Goal: Transaction & Acquisition: Obtain resource

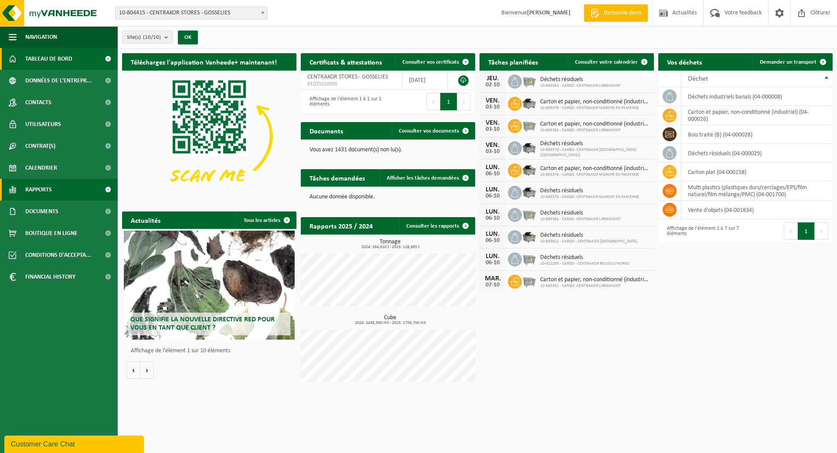
click at [58, 196] on link "Rapports" at bounding box center [59, 190] width 118 height 22
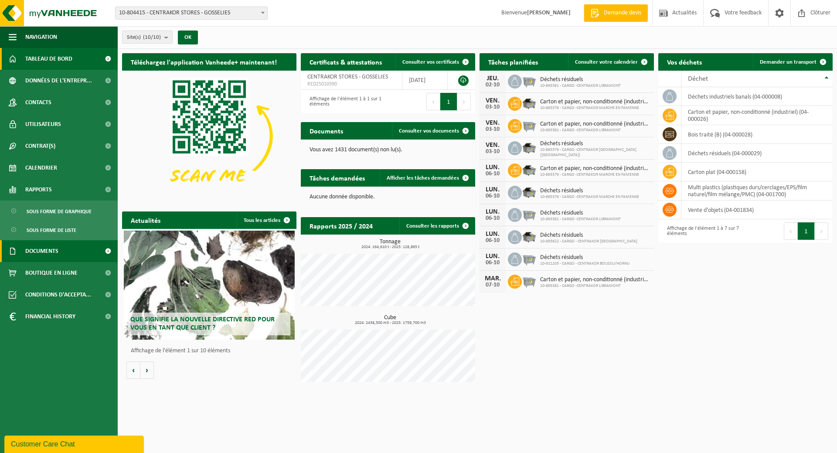
click at [57, 251] on span "Documents" at bounding box center [41, 251] width 33 height 22
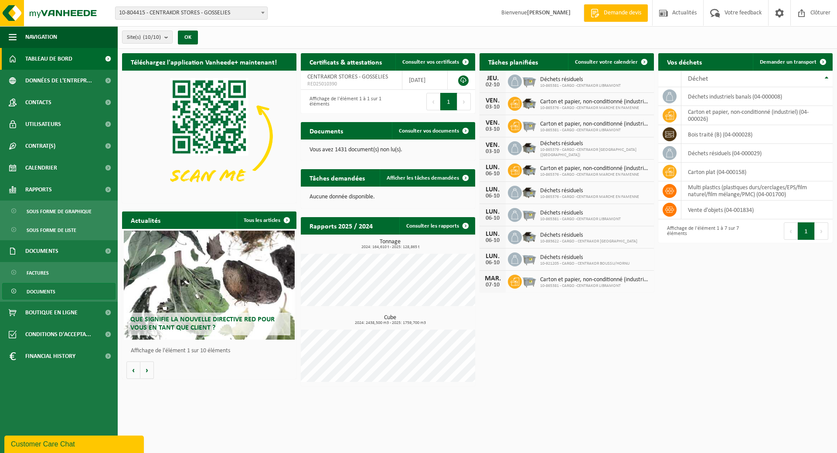
click at [67, 293] on link "Documents" at bounding box center [58, 291] width 113 height 17
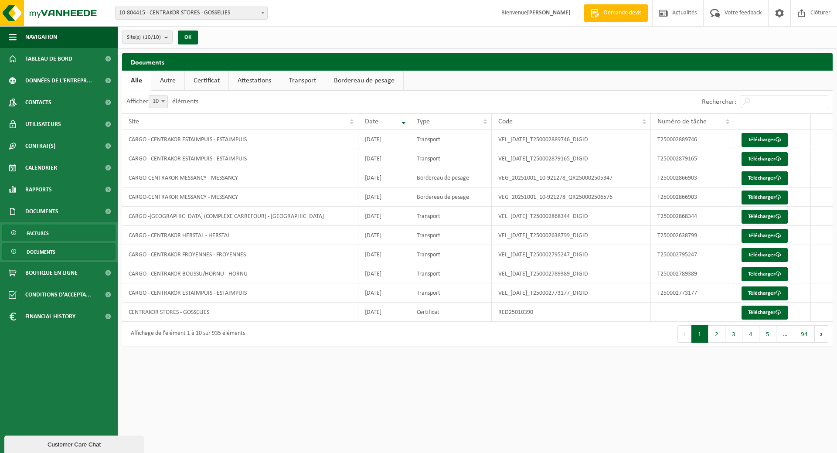
click at [47, 231] on span "Factures" at bounding box center [38, 233] width 22 height 17
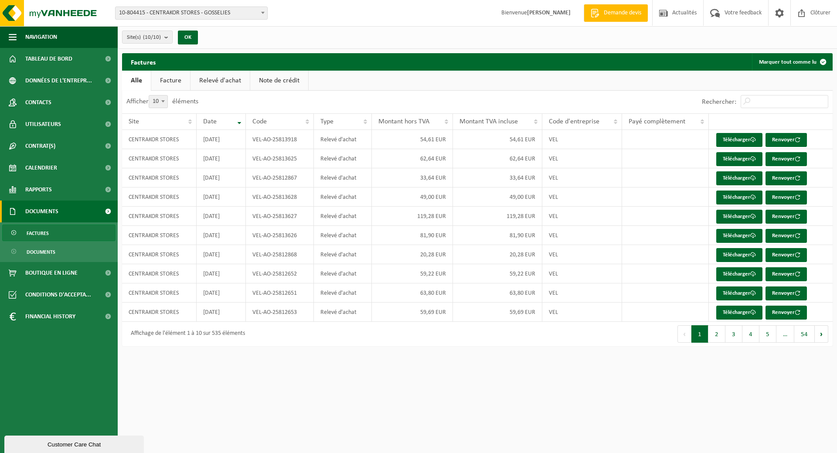
click at [221, 79] on link "Relevé d'achat" at bounding box center [220, 81] width 59 height 20
click at [738, 133] on link "Télécharger" at bounding box center [739, 140] width 46 height 14
click at [716, 336] on button "2" at bounding box center [717, 333] width 17 height 17
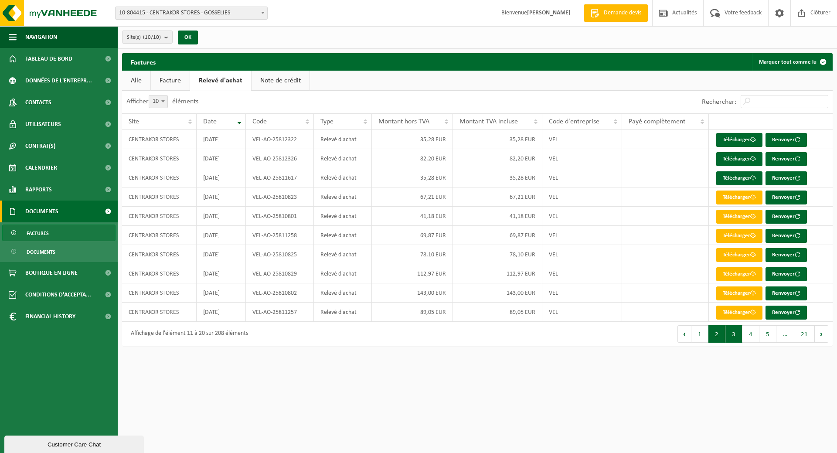
click at [735, 334] on button "3" at bounding box center [734, 333] width 17 height 17
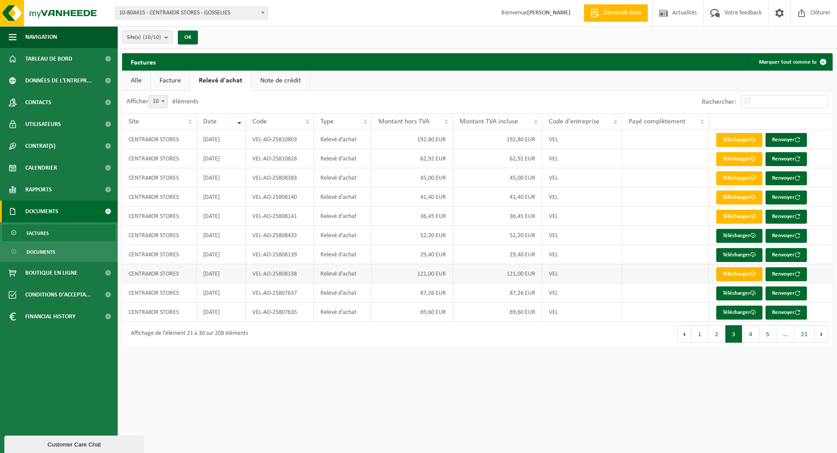
click at [733, 275] on link "Télécharger" at bounding box center [739, 274] width 46 height 14
click at [732, 257] on link "Télécharger" at bounding box center [739, 255] width 46 height 14
click at [744, 218] on link "Télécharger" at bounding box center [739, 217] width 46 height 14
click at [737, 196] on link "Télécharger" at bounding box center [739, 198] width 46 height 14
click at [731, 178] on link "Télécharger" at bounding box center [739, 178] width 46 height 14
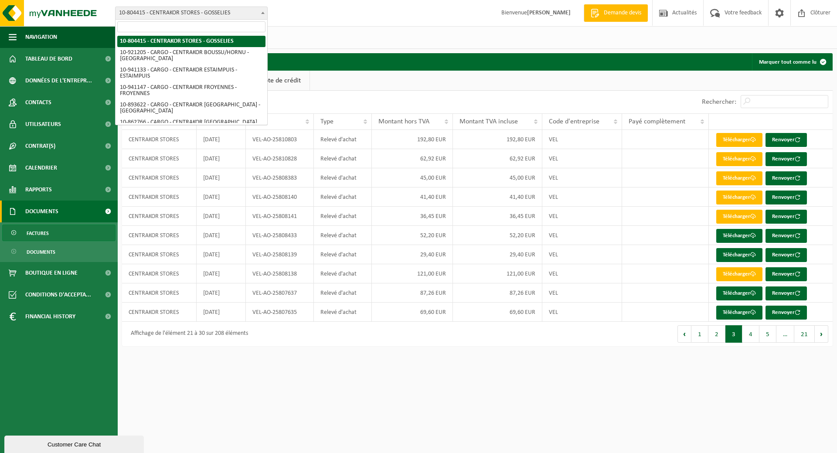
click at [221, 16] on span "10-804415 - CENTRAKOR STORES - GOSSELIES" at bounding box center [192, 13] width 152 height 12
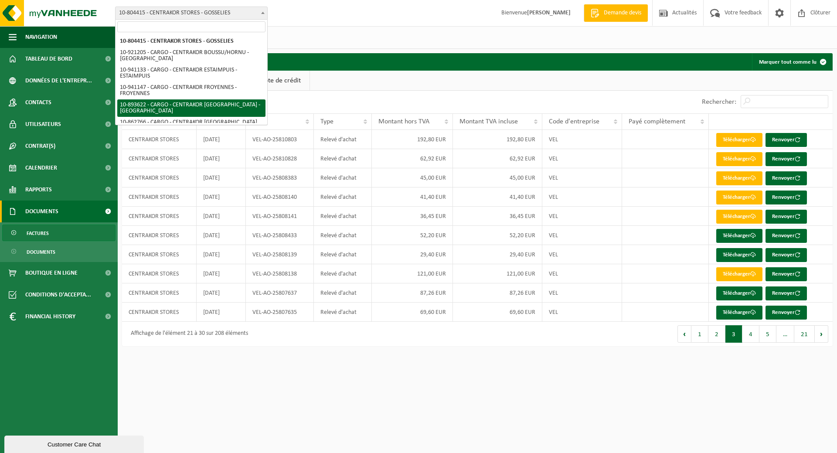
select select "115900"
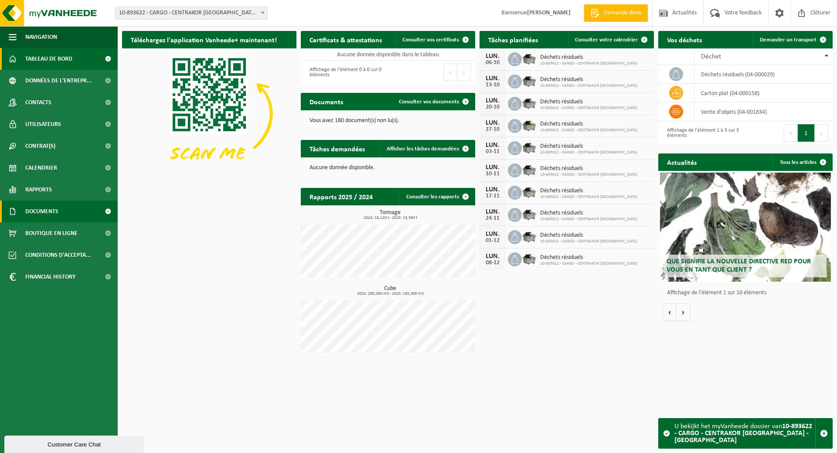
click at [57, 215] on span "Documents" at bounding box center [41, 212] width 33 height 22
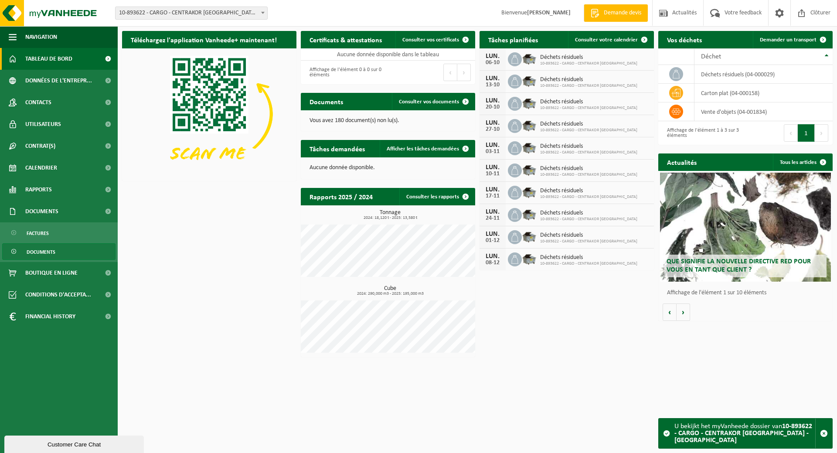
click at [71, 251] on link "Documents" at bounding box center [58, 251] width 113 height 17
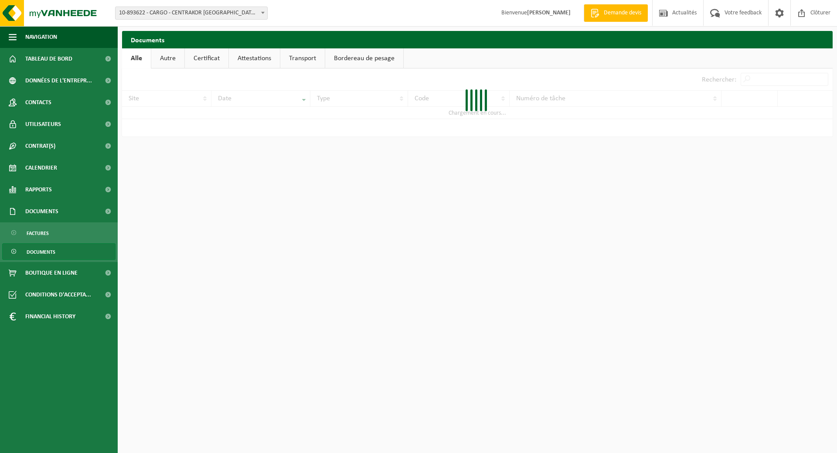
click at [61, 232] on link "Factures" at bounding box center [58, 233] width 113 height 17
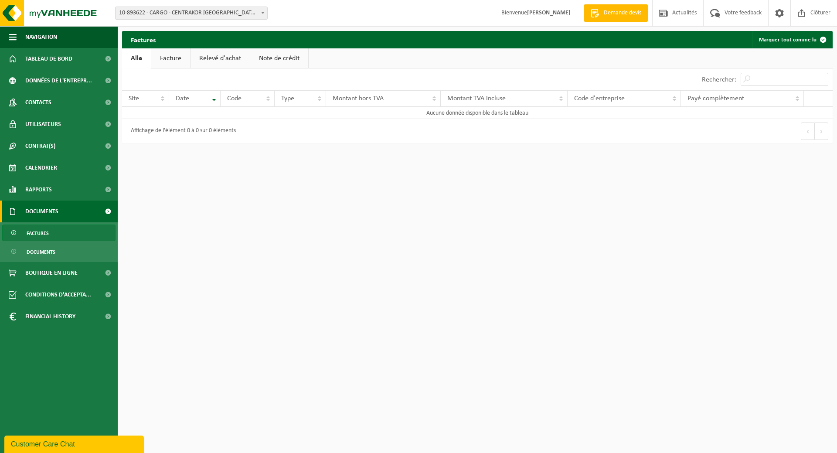
click at [228, 55] on link "Relevé d'achat" at bounding box center [220, 58] width 59 height 20
click at [166, 57] on link "Facture" at bounding box center [170, 58] width 39 height 20
click at [46, 232] on span "Factures" at bounding box center [38, 233] width 22 height 17
click at [181, 13] on span "10-893622 - CARGO - CENTRAKOR [GEOGRAPHIC_DATA] - [GEOGRAPHIC_DATA]" at bounding box center [192, 13] width 152 height 12
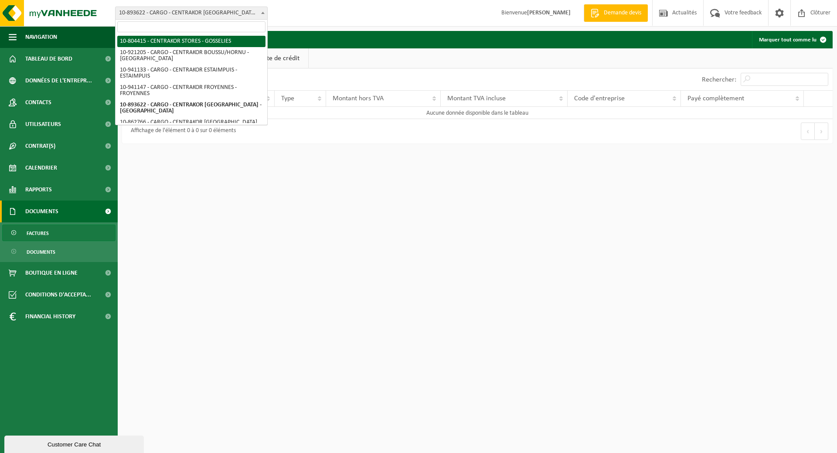
select select "102349"
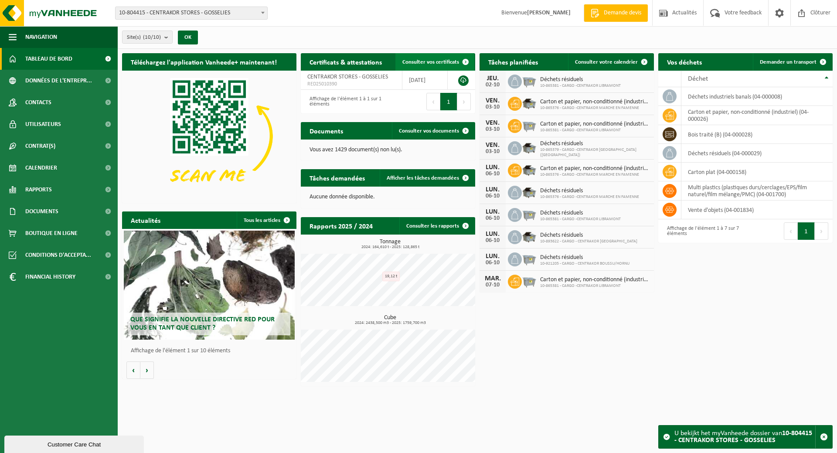
click at [462, 61] on span at bounding box center [465, 61] width 17 height 17
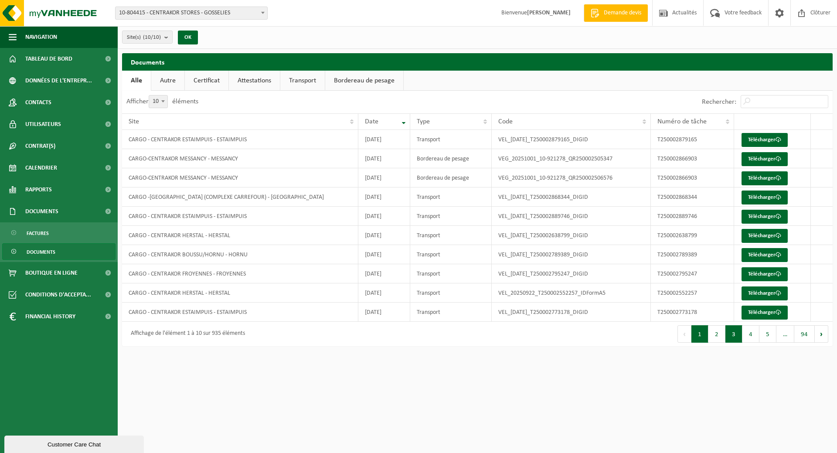
click at [736, 333] on button "3" at bounding box center [734, 333] width 17 height 17
click at [760, 338] on button "5" at bounding box center [768, 333] width 17 height 17
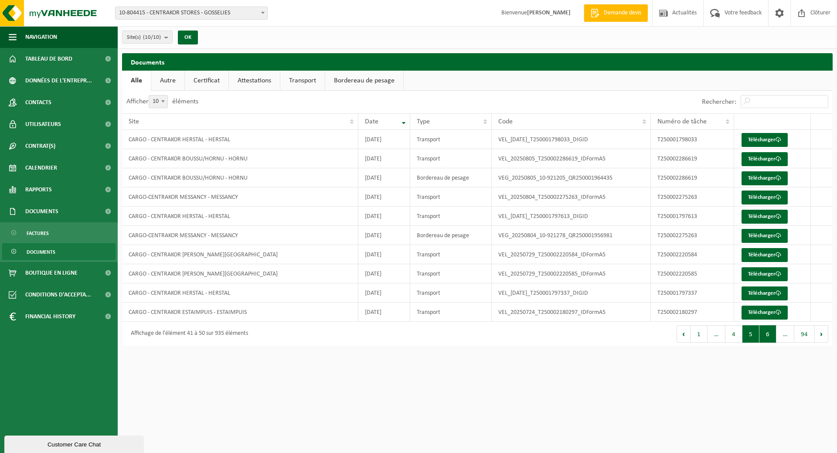
click at [768, 337] on button "6" at bounding box center [768, 333] width 17 height 17
click at [769, 334] on button "7" at bounding box center [768, 333] width 17 height 17
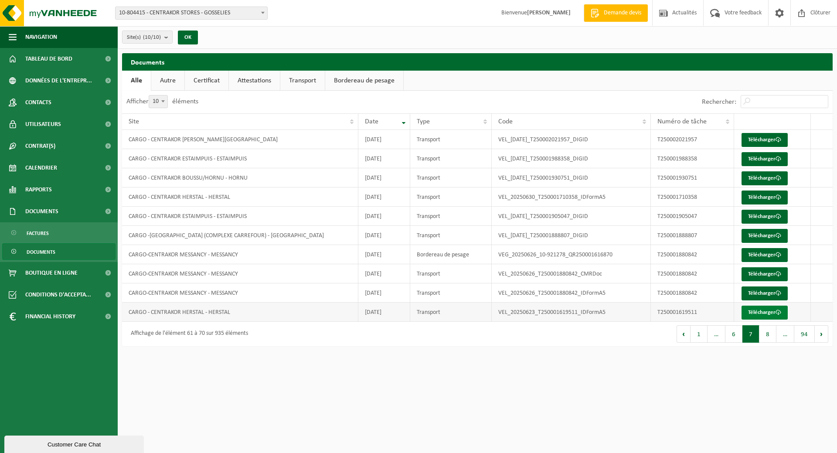
click at [767, 311] on link "Télécharger" at bounding box center [765, 313] width 46 height 14
click at [779, 195] on span at bounding box center [779, 197] width 6 height 6
